Goal: Find specific page/section: Find specific page/section

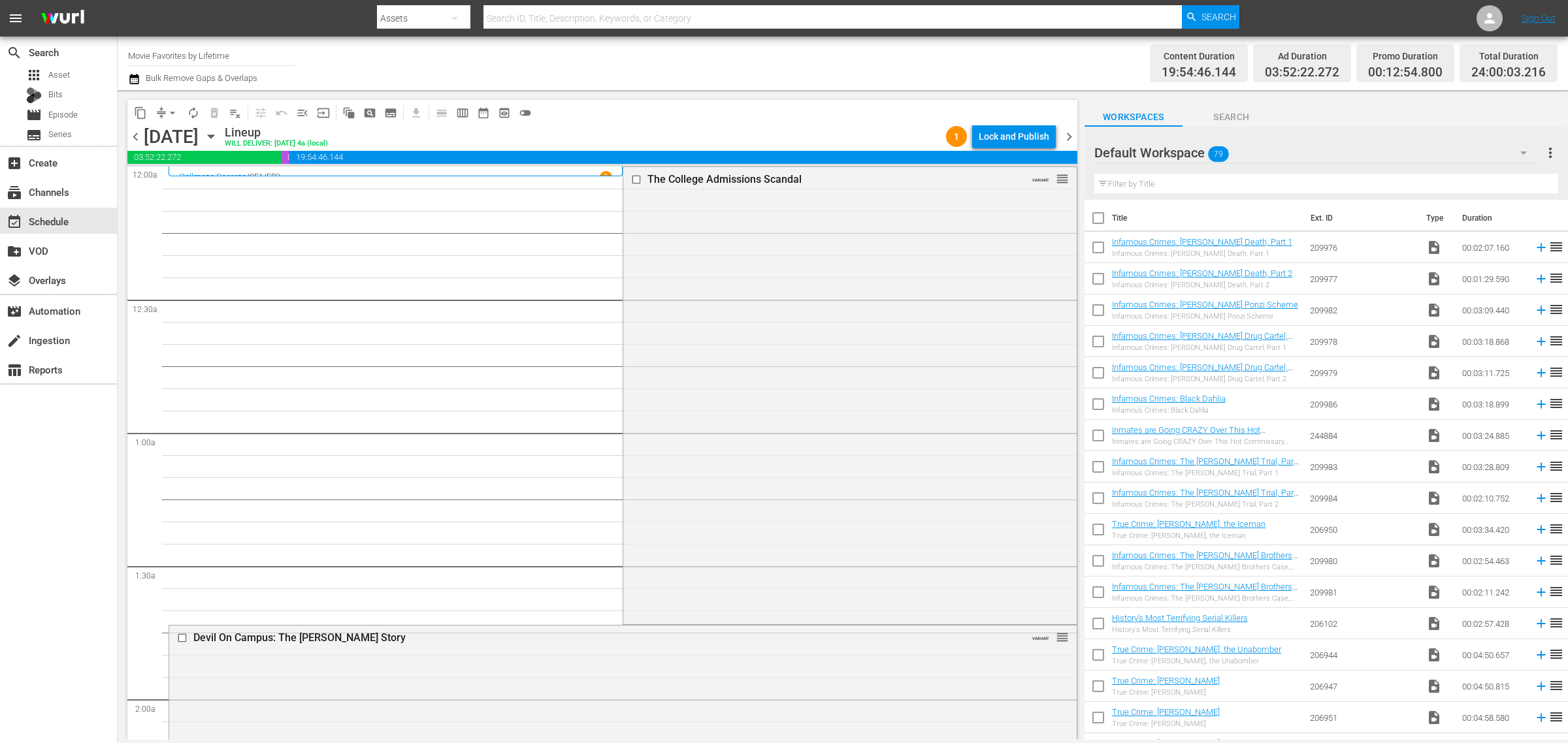
click at [218, 132] on icon "button" at bounding box center [211, 136] width 15 height 15
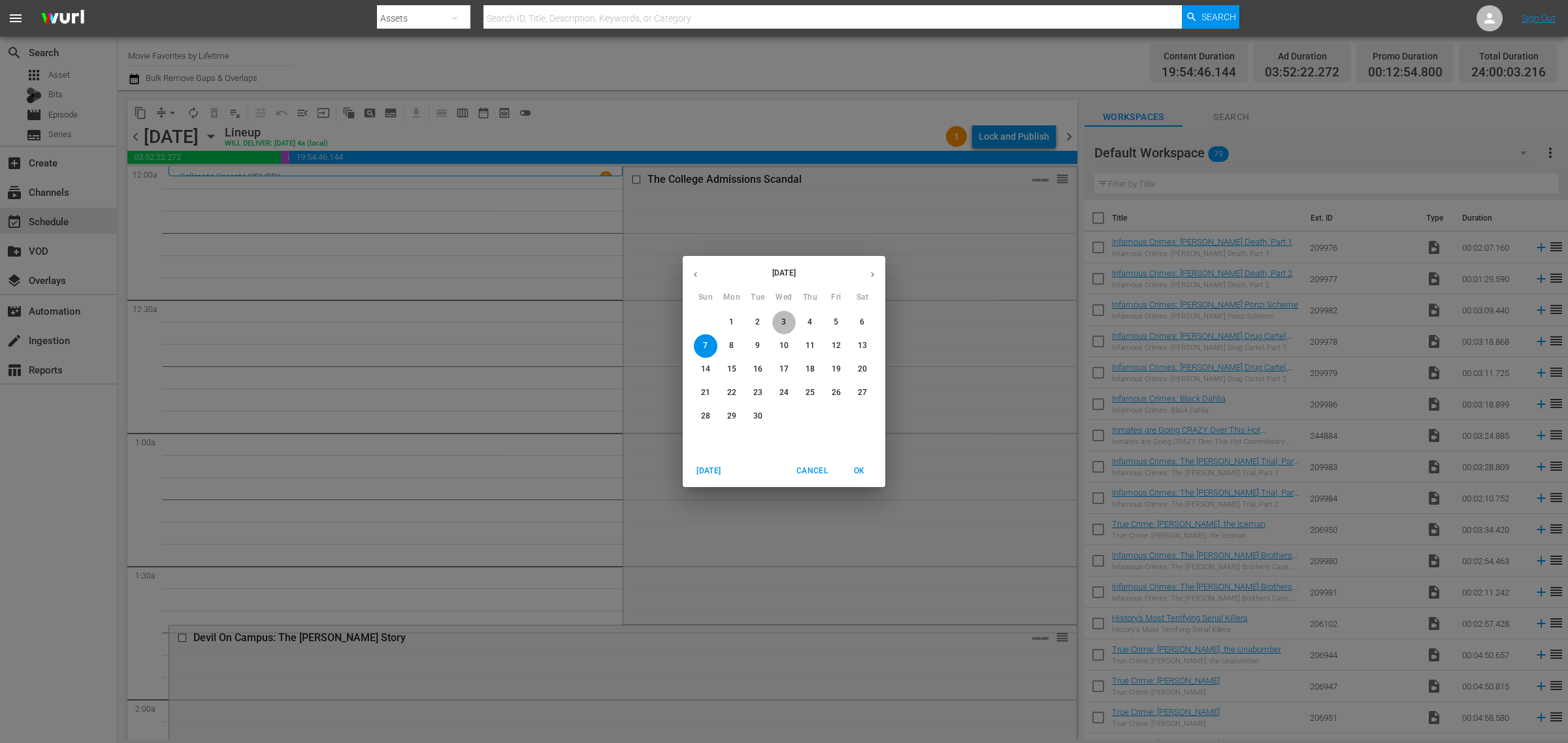
click at [785, 324] on p "3" at bounding box center [783, 322] width 5 height 11
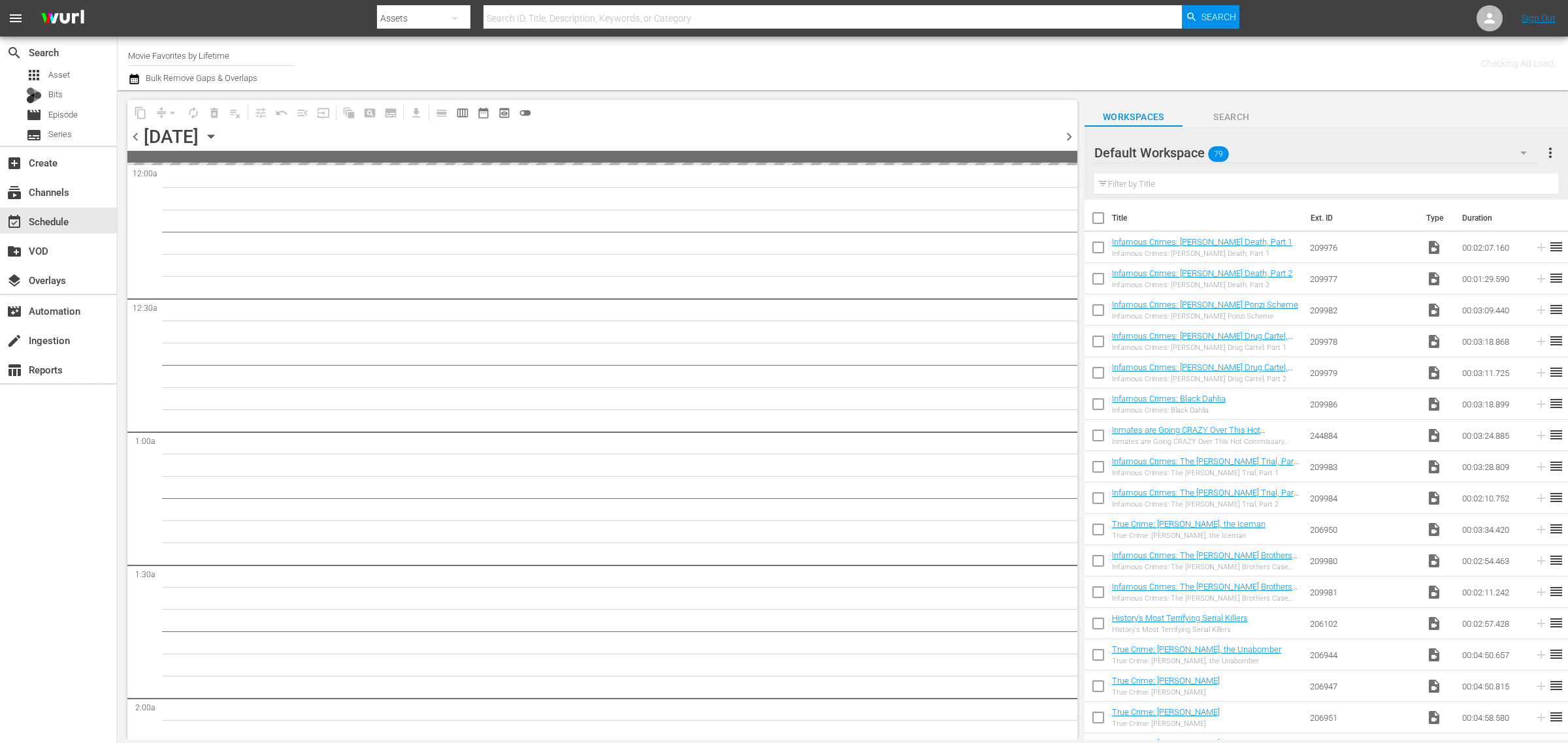
click at [678, 63] on div "Channel Title Movie Favorites by Lifetime Bulk Remove Gaps & Overlaps" at bounding box center [518, 64] width 779 height 47
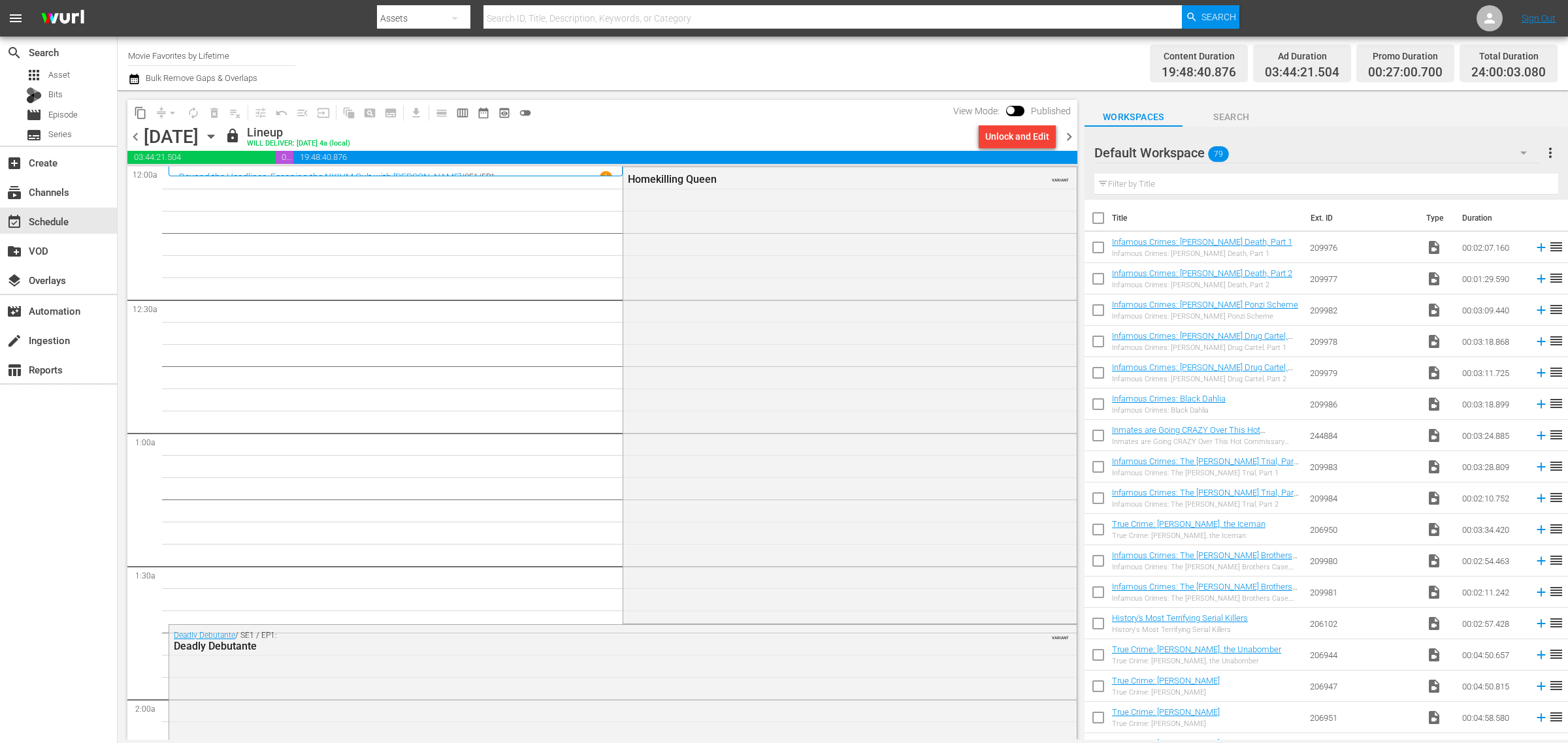
drag, startPoint x: 43, startPoint y: 45, endPoint x: -228, endPoint y: 21, distance: 272.1
click at [0, 21] on html "menu Search By Assets Search ID, Title, Description, Keywords, or Category Sear…" at bounding box center [784, 371] width 1568 height 743
type input "f"
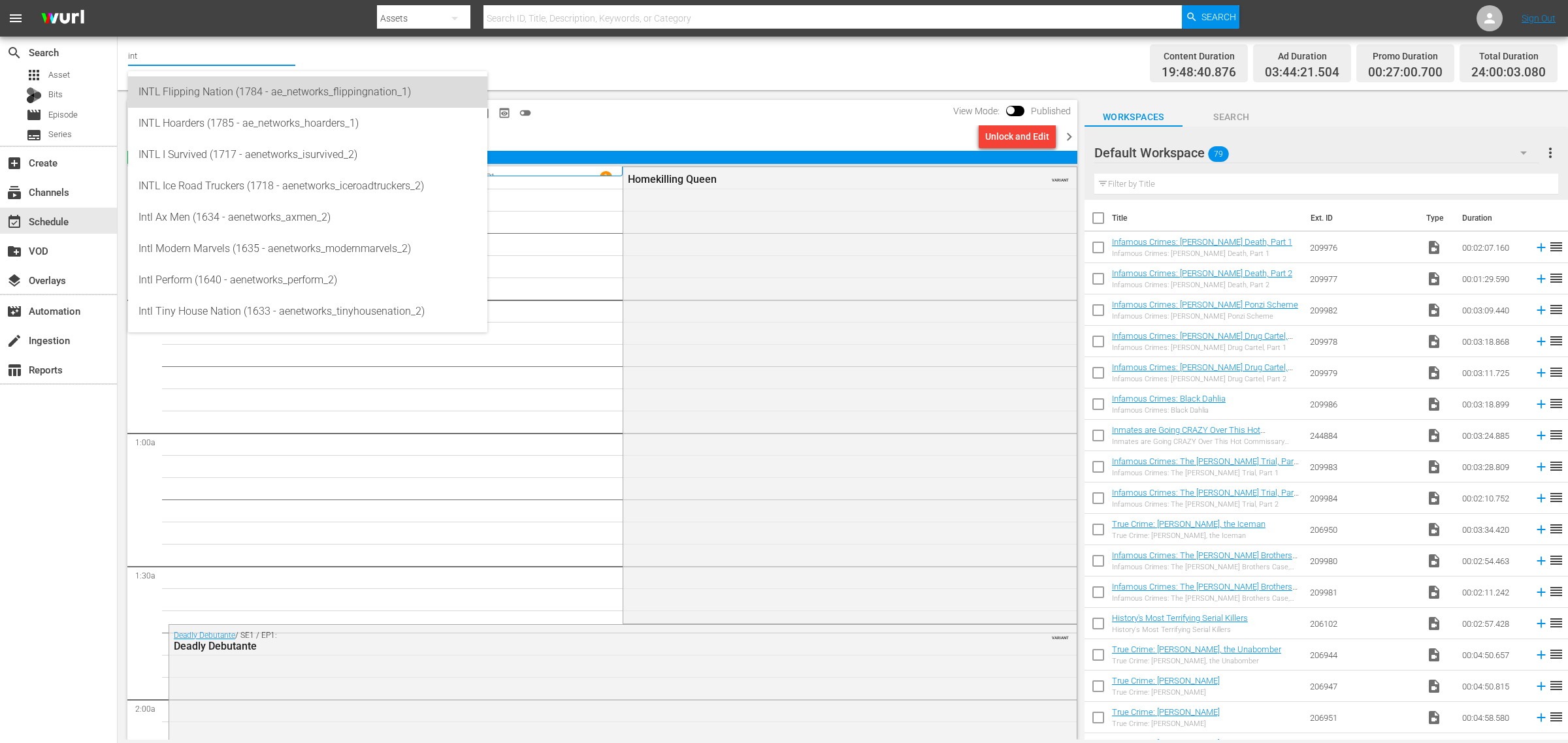
click at [278, 90] on div "INTL Flipping Nation (1784 - ae_networks_flippingnation_1)" at bounding box center [307, 92] width 338 height 31
type input "INTL Flipping Nation (1784 - ae_networks_flippingnation_1)"
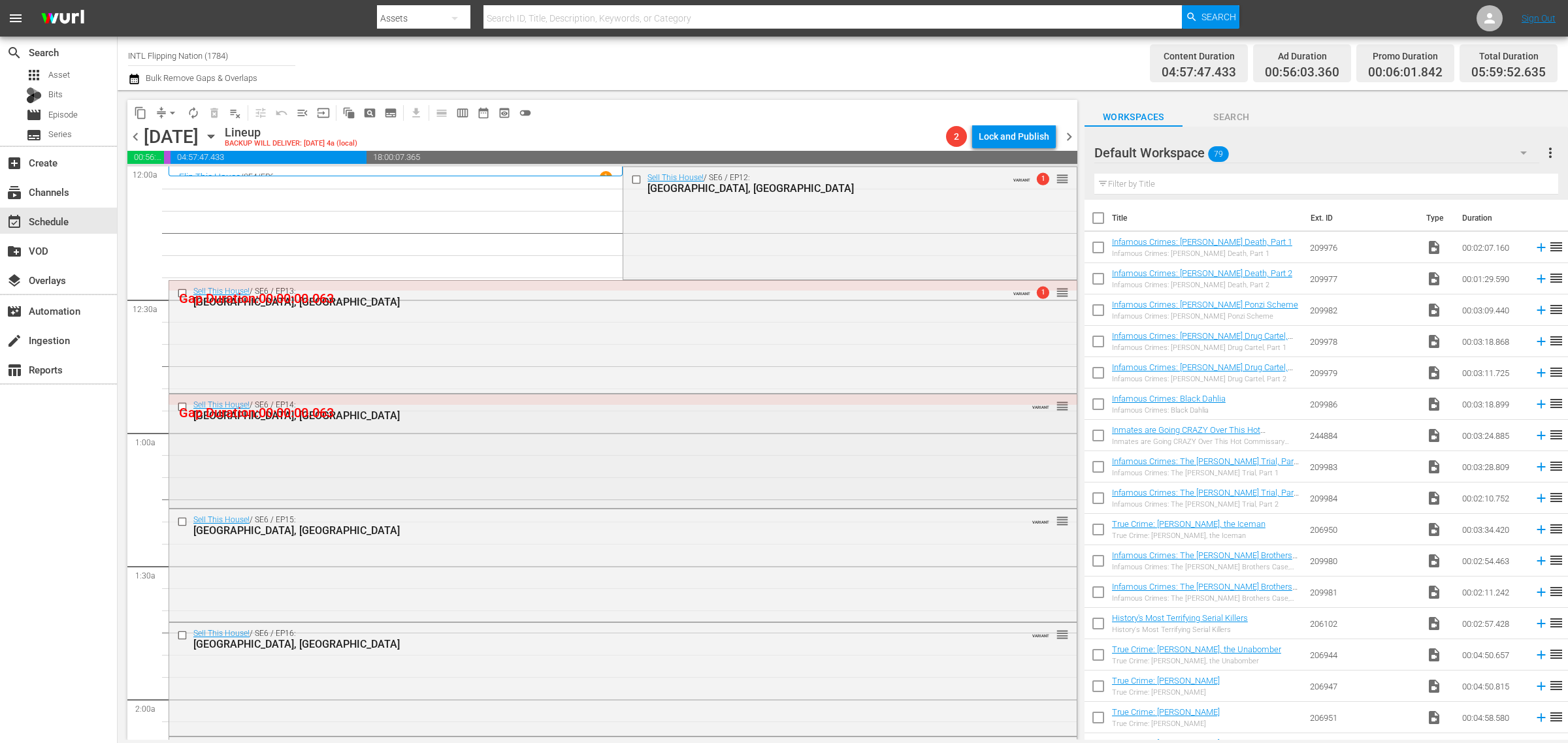
click at [403, 477] on div "Sell This House! / SE6 / EP14: [GEOGRAPHIC_DATA], [GEOGRAPHIC_DATA] VARIANT reo…" at bounding box center [623, 449] width 908 height 110
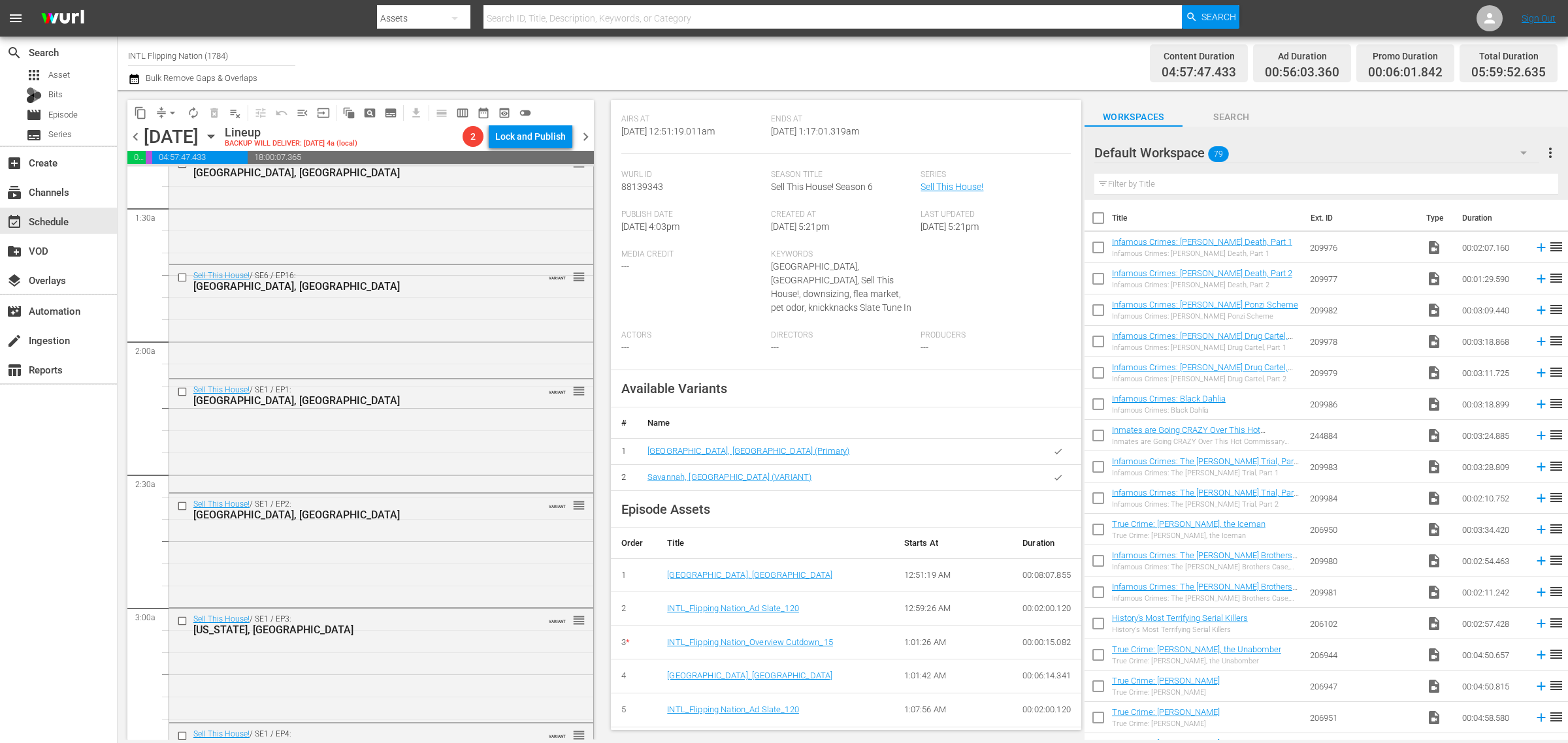
scroll to position [408, 0]
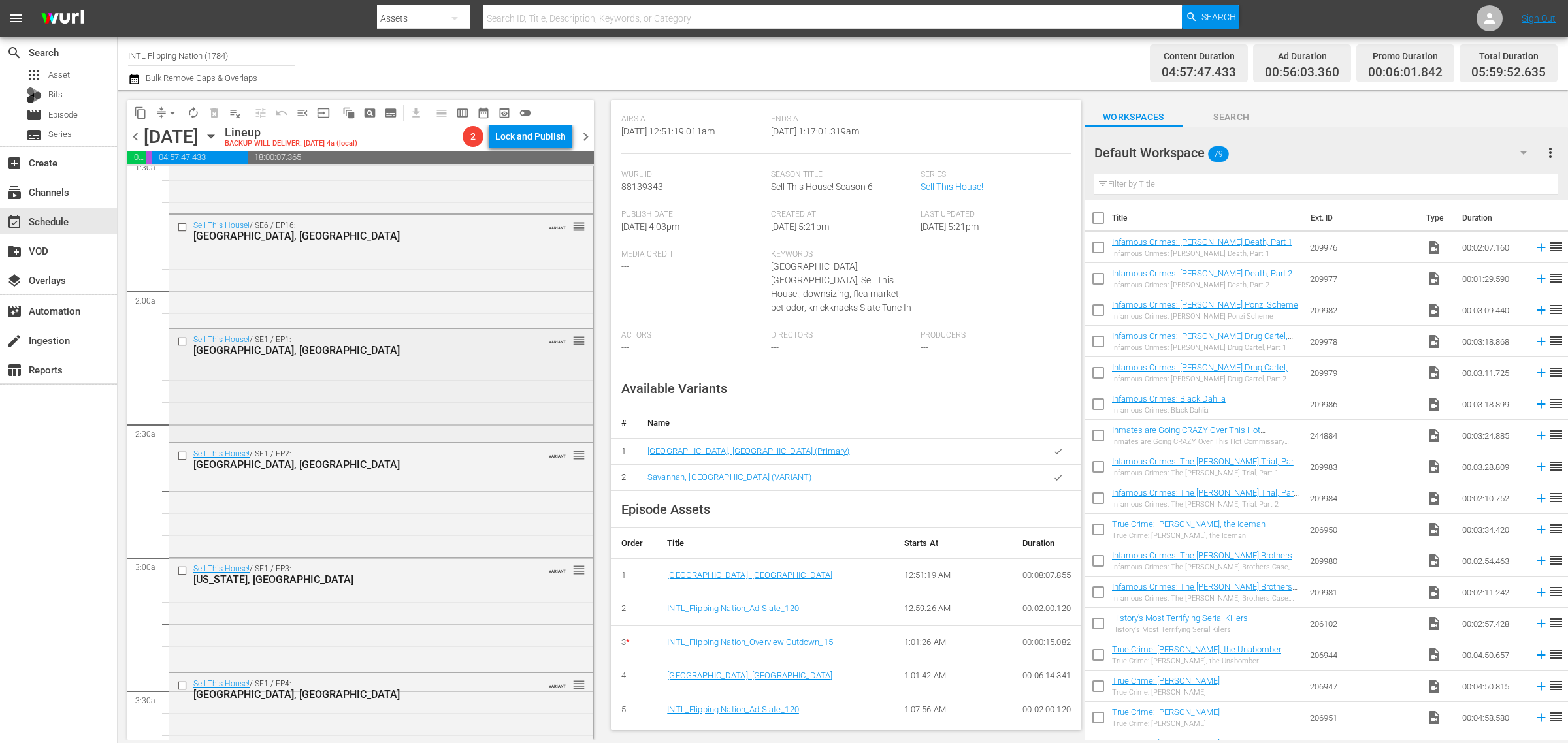
click at [351, 389] on div "Sell This House! / SE1 / EP1: [GEOGRAPHIC_DATA], [GEOGRAPHIC_DATA] VARIANT reor…" at bounding box center [381, 385] width 424 height 111
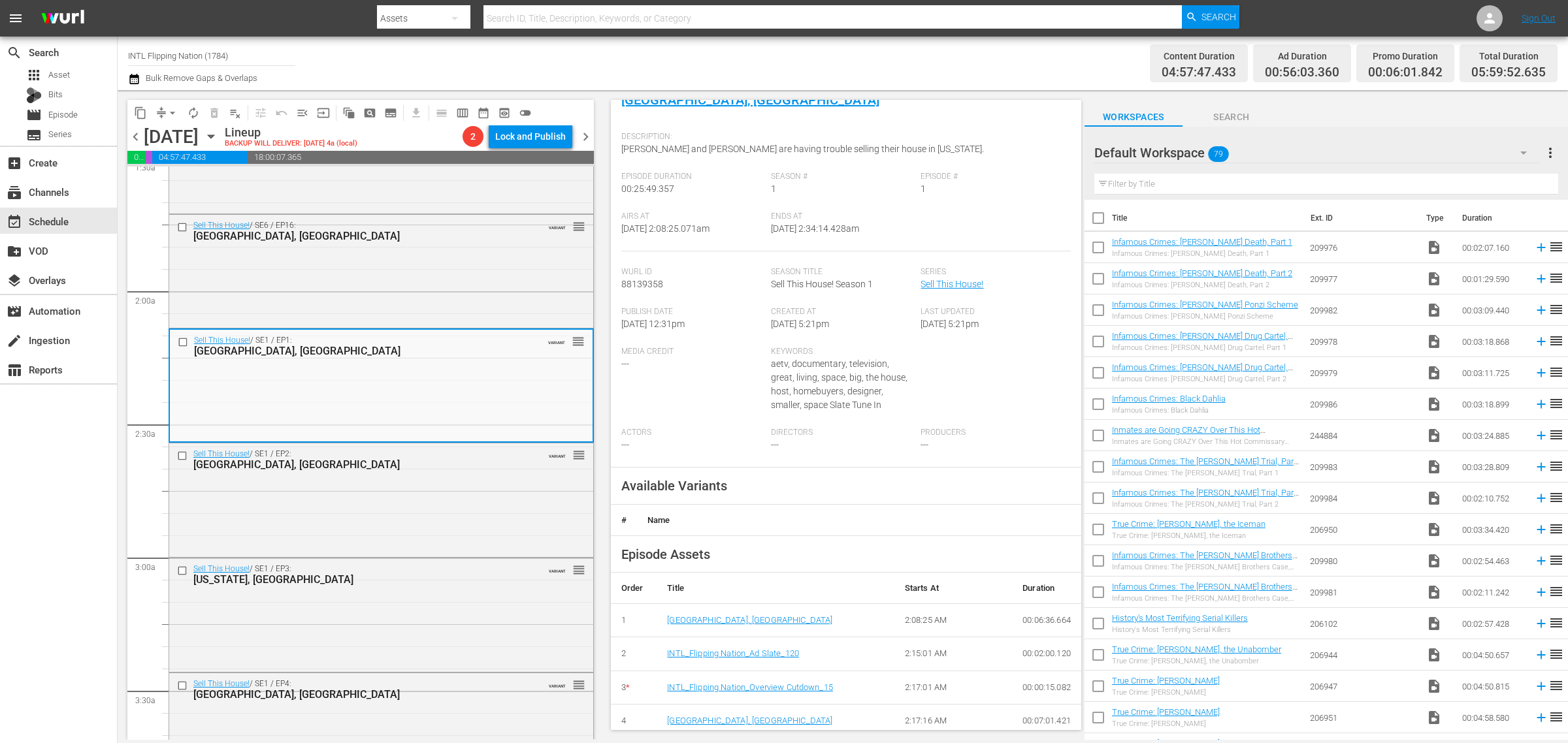
scroll to position [206, 0]
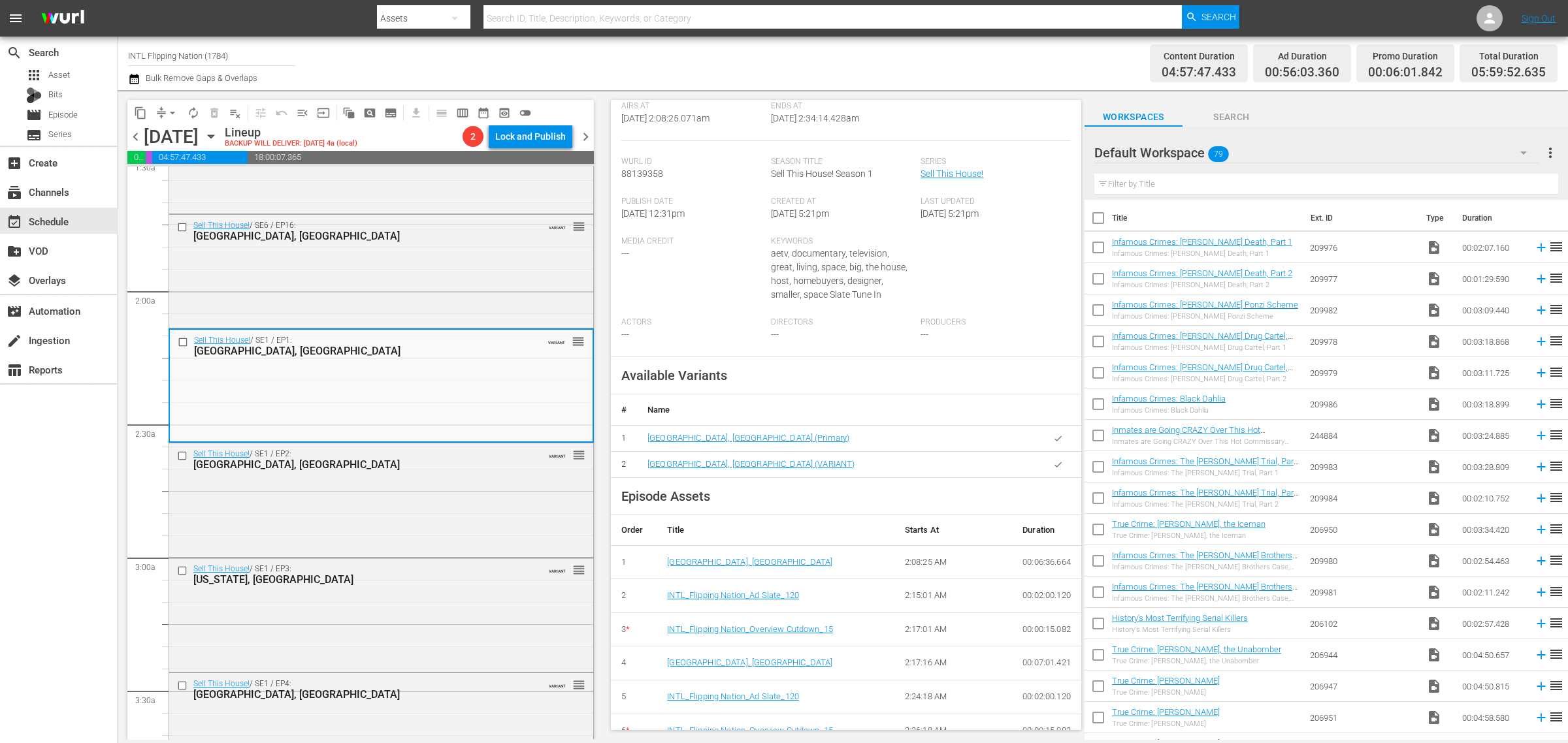
click at [733, 68] on div "Channel Title INTL Flipping Nation (1784) Bulk Remove Gaps & Overlaps" at bounding box center [518, 64] width 779 height 47
